Goal: Task Accomplishment & Management: Manage account settings

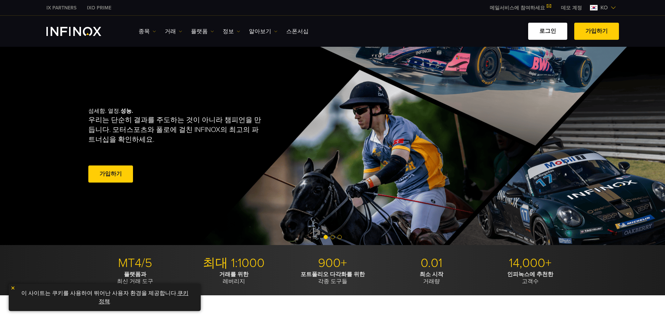
click at [563, 31] on link "로그인" at bounding box center [547, 31] width 39 height 17
click at [549, 36] on link "로그인" at bounding box center [547, 31] width 39 height 17
